Goal: Information Seeking & Learning: Learn about a topic

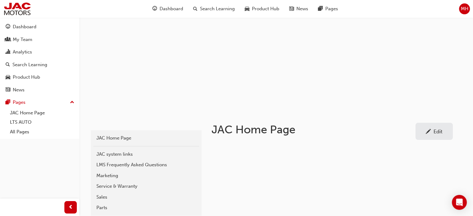
scroll to position [93, 0]
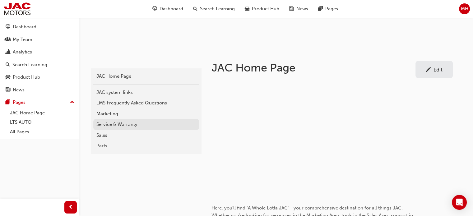
click at [109, 121] on div "Service & Warranty" at bounding box center [145, 124] width 99 height 7
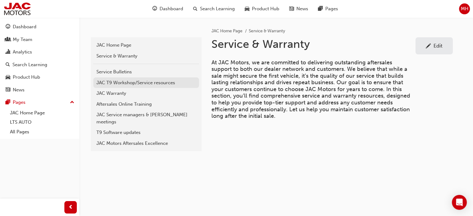
click at [127, 81] on div "JAC T9 Workshop/Service resources" at bounding box center [145, 82] width 99 height 7
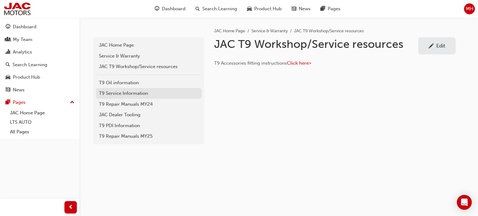
click at [122, 92] on div "T9 Service Information" at bounding box center [148, 93] width 99 height 7
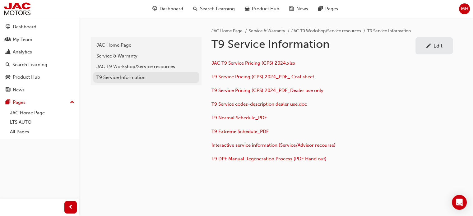
click at [127, 77] on div "T9 Service Information" at bounding box center [145, 77] width 99 height 7
click at [129, 66] on div "JAC T9 Workshop/Service resources" at bounding box center [145, 66] width 99 height 7
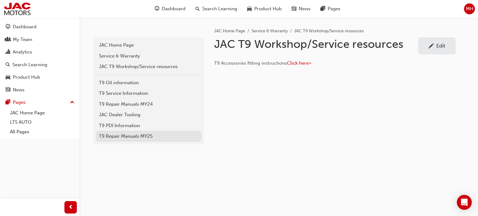
click at [120, 135] on div "T9 Repair Manuals MY25" at bounding box center [148, 136] width 99 height 7
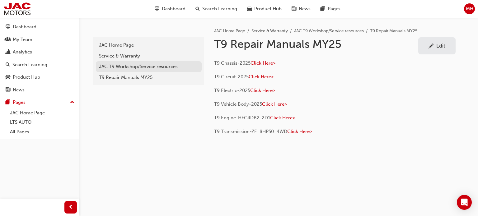
click at [122, 64] on div "JAC T9 Workshop/Service resources" at bounding box center [148, 66] width 99 height 7
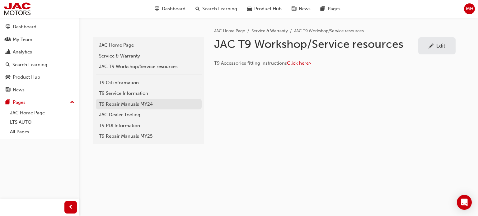
click at [123, 103] on div "T9 Repair Manuals MY24" at bounding box center [148, 104] width 99 height 7
